Goal: Obtain resource: Download file/media

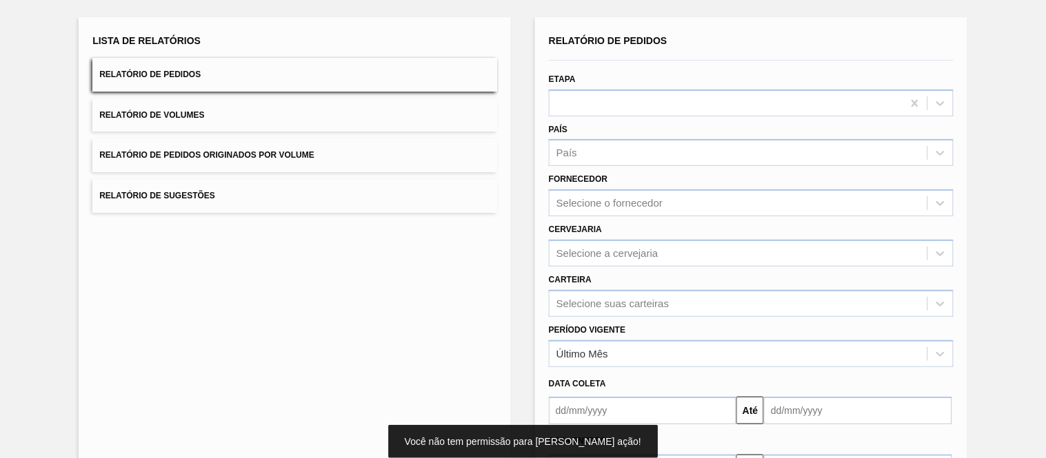
scroll to position [153, 0]
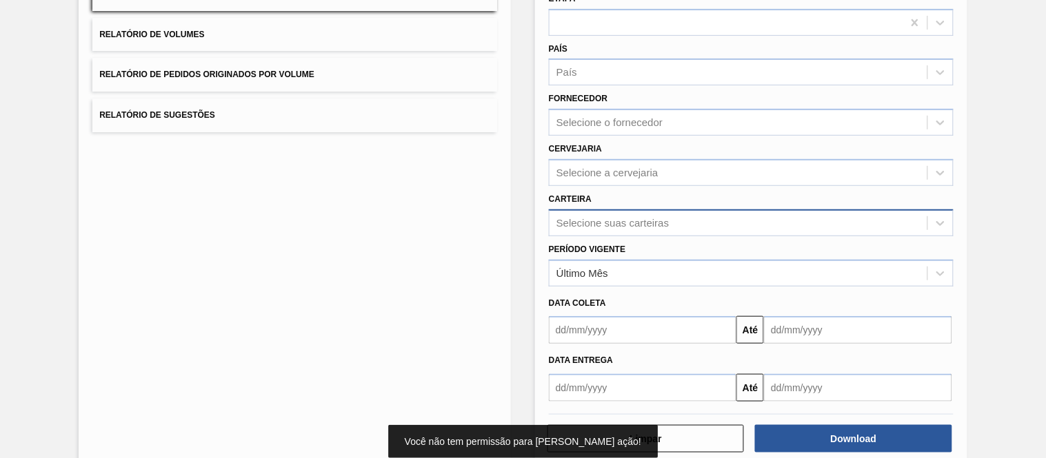
click at [607, 225] on div "Selecione suas carteiras" at bounding box center [738, 223] width 378 height 20
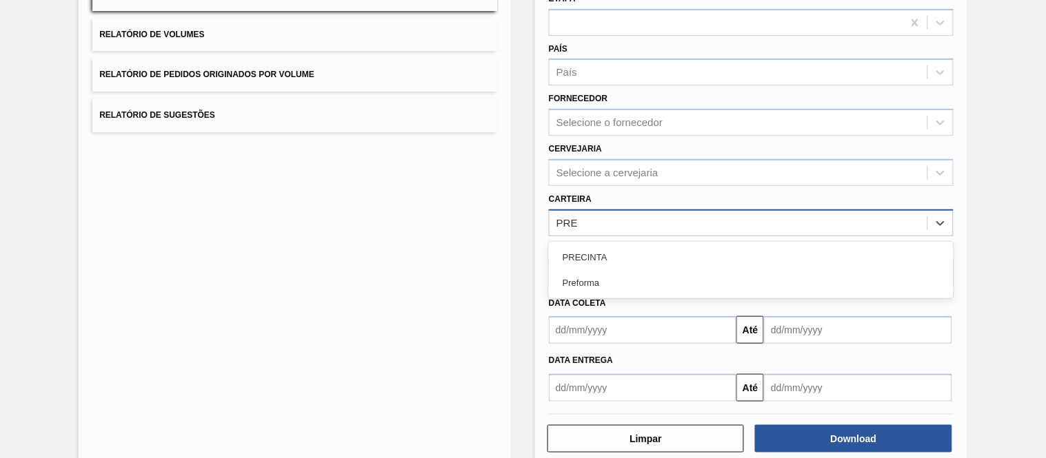
type input "PREF"
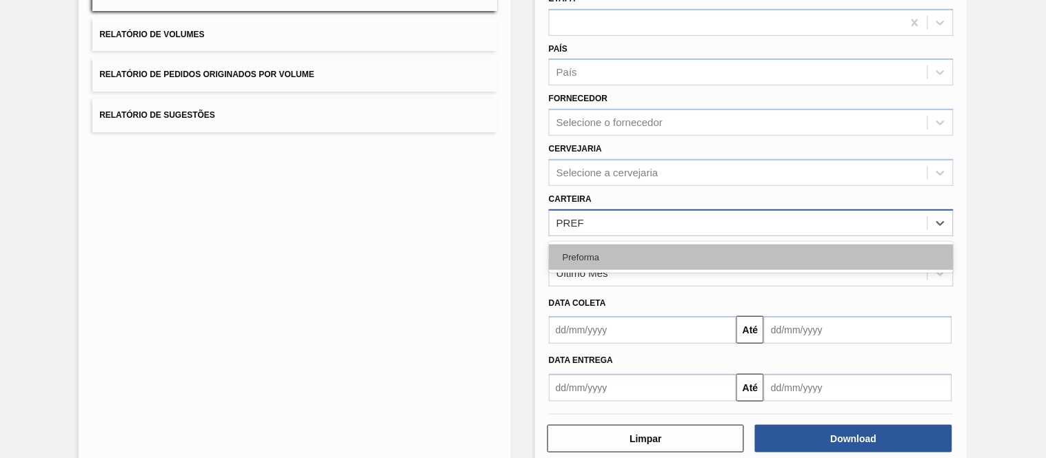
drag, startPoint x: 568, startPoint y: 249, endPoint x: 557, endPoint y: 251, distance: 11.2
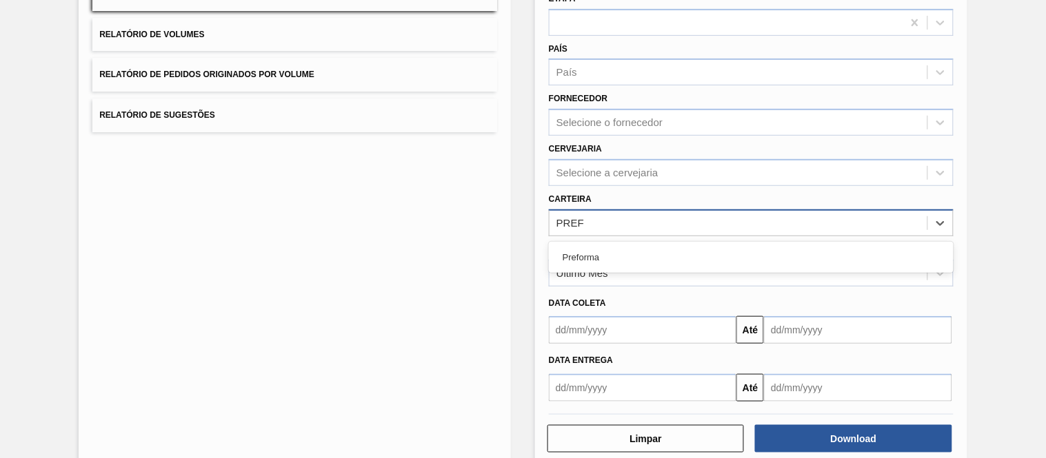
click at [566, 249] on div "Preforma" at bounding box center [751, 258] width 405 height 26
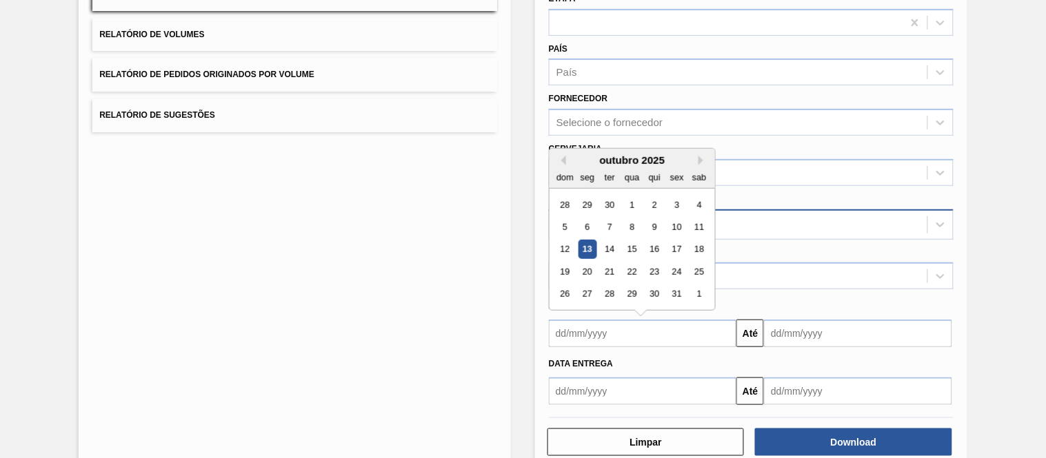
click at [589, 329] on input "text" at bounding box center [642, 334] width 187 height 28
type input "[DATE]"
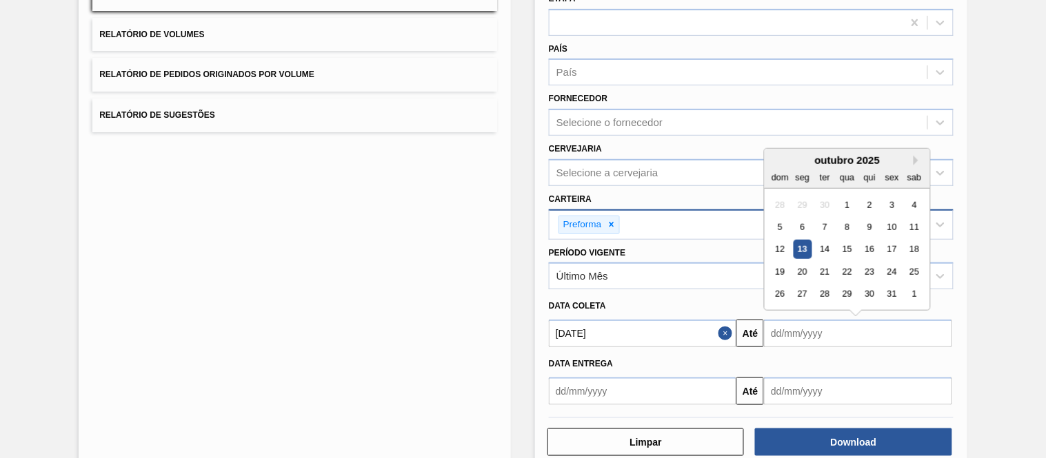
click at [797, 327] on input "text" at bounding box center [857, 334] width 187 height 28
click at [886, 288] on div "31" at bounding box center [892, 294] width 19 height 19
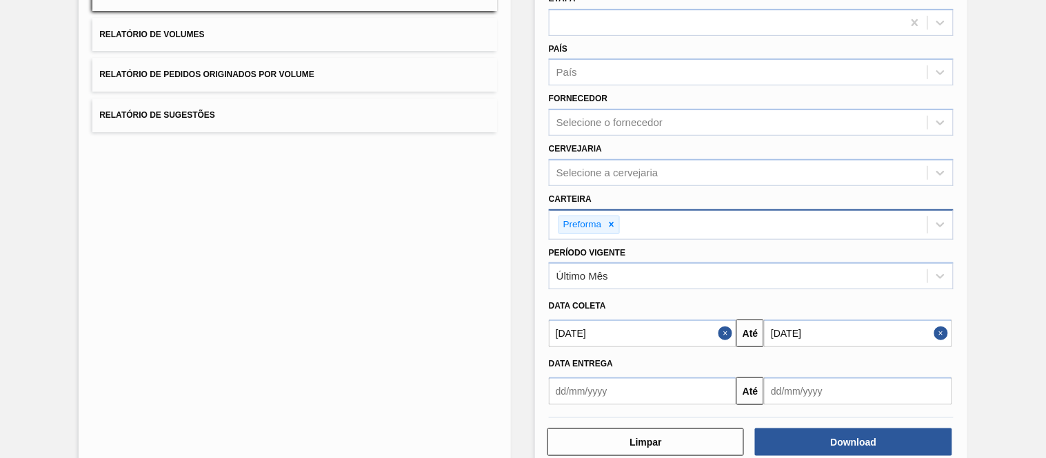
type input "[DATE]"
click at [844, 436] on button "Download" at bounding box center [853, 443] width 196 height 28
